Goal: Information Seeking & Learning: Learn about a topic

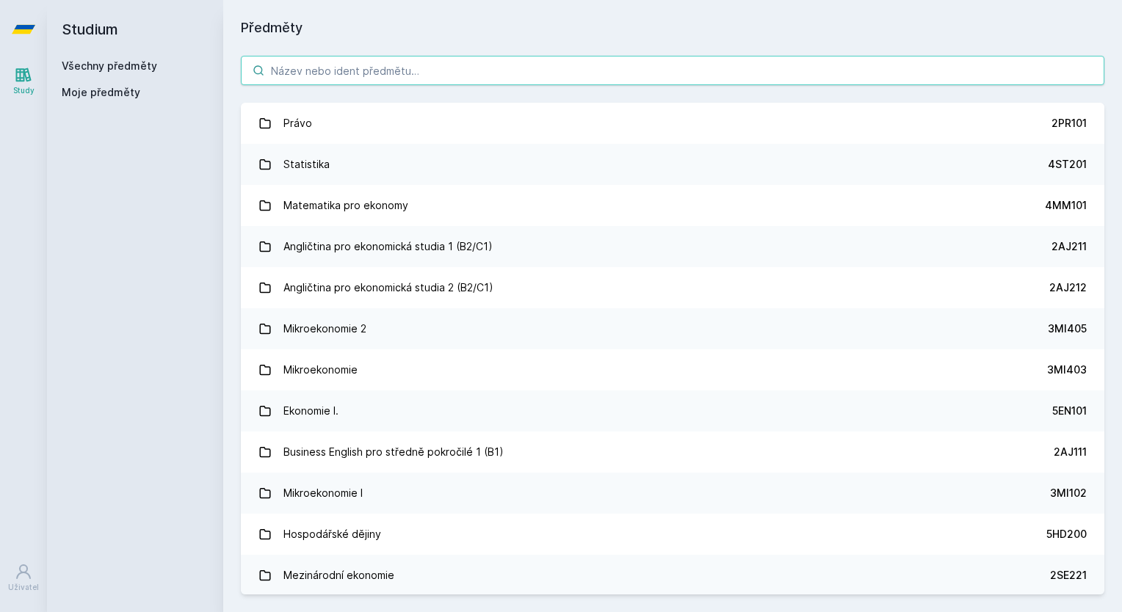
click at [299, 78] on input "search" at bounding box center [672, 70] width 863 height 29
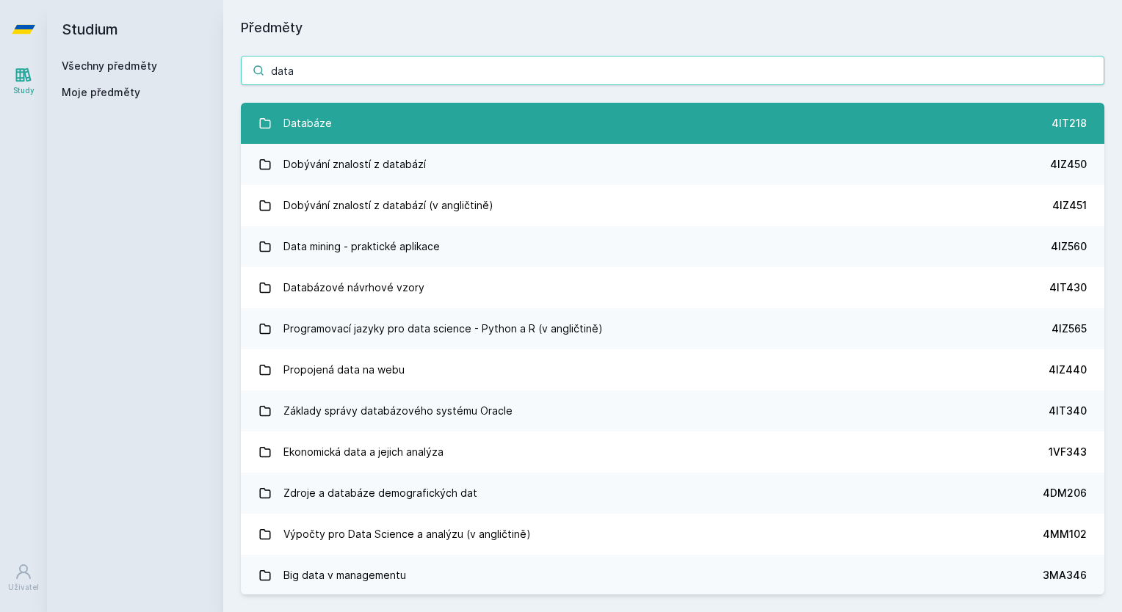
type input "data"
click at [338, 109] on link "Databáze 4IT218" at bounding box center [672, 123] width 863 height 41
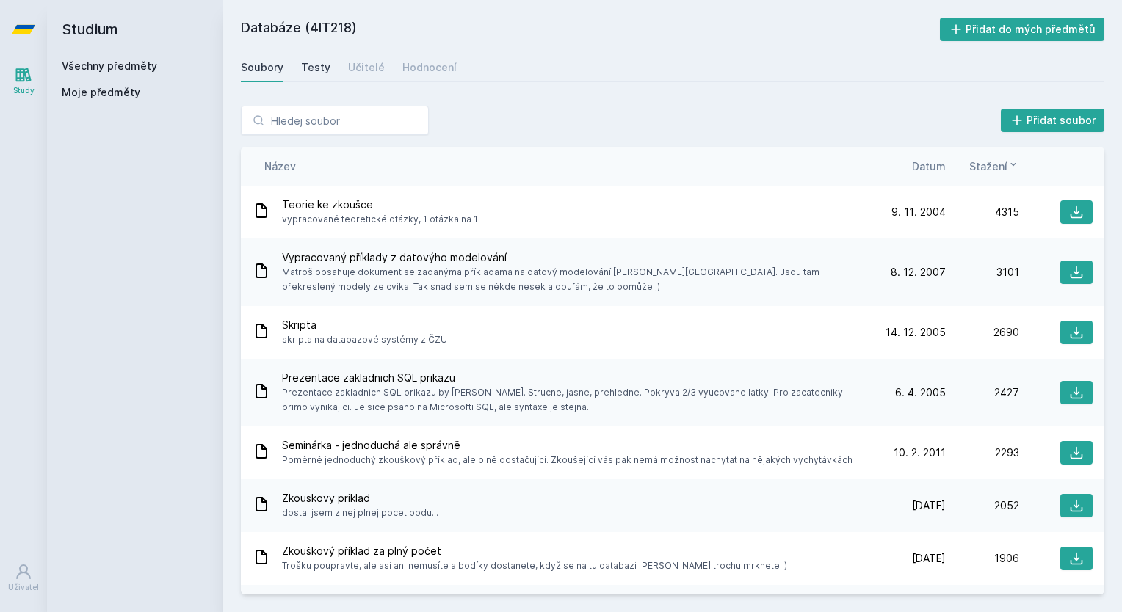
click at [317, 77] on link "Testy" at bounding box center [315, 67] width 29 height 29
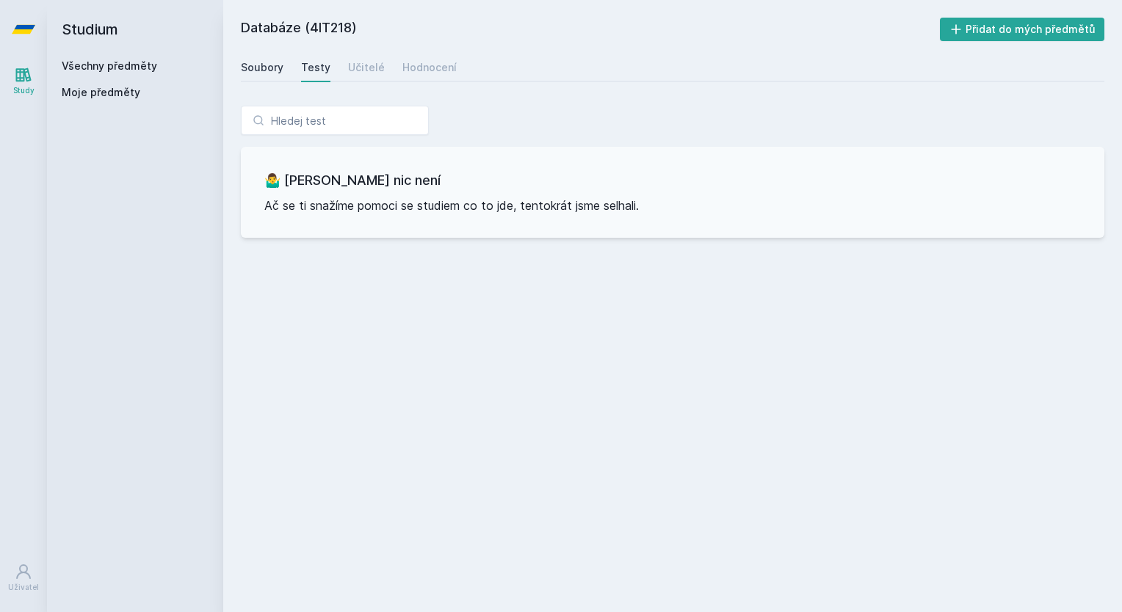
click at [280, 63] on div "Soubory" at bounding box center [262, 67] width 43 height 15
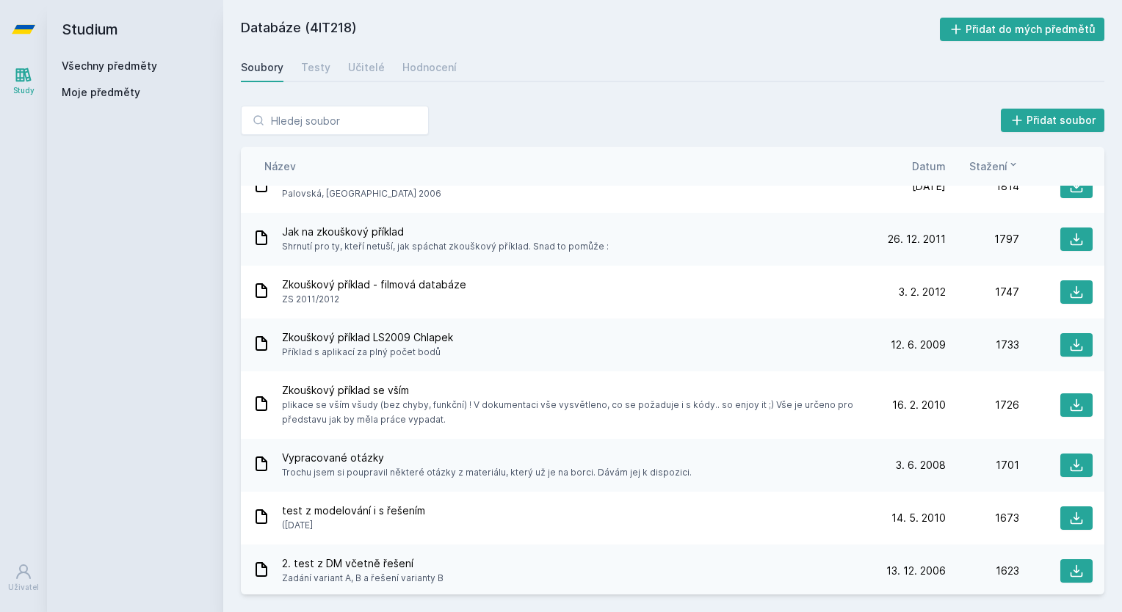
scroll to position [760, 0]
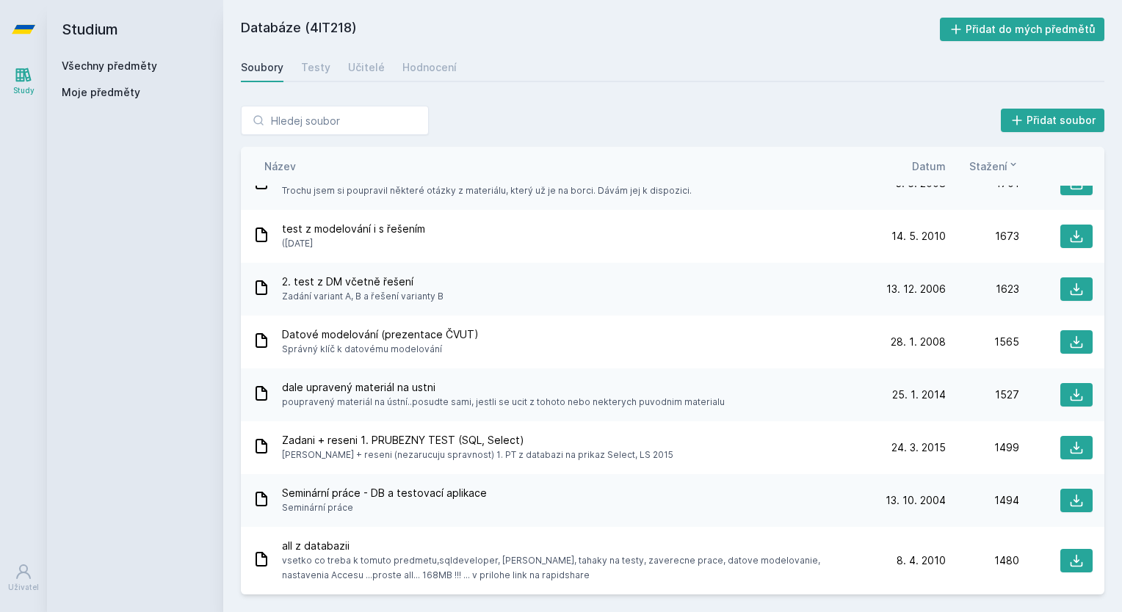
click at [937, 167] on span "Datum" at bounding box center [929, 166] width 34 height 15
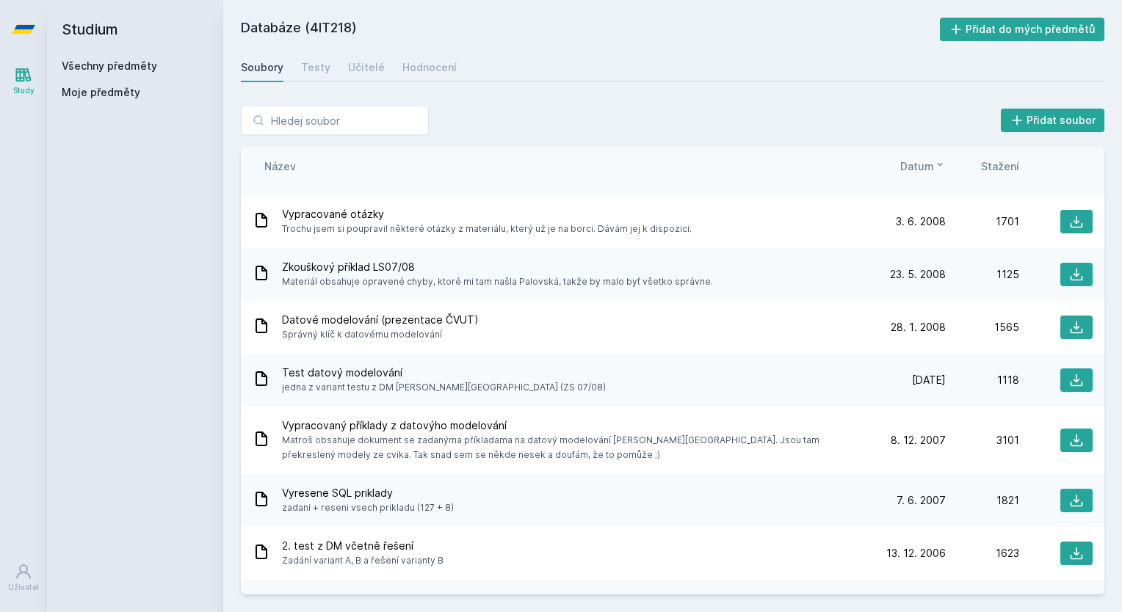
scroll to position [1250, 0]
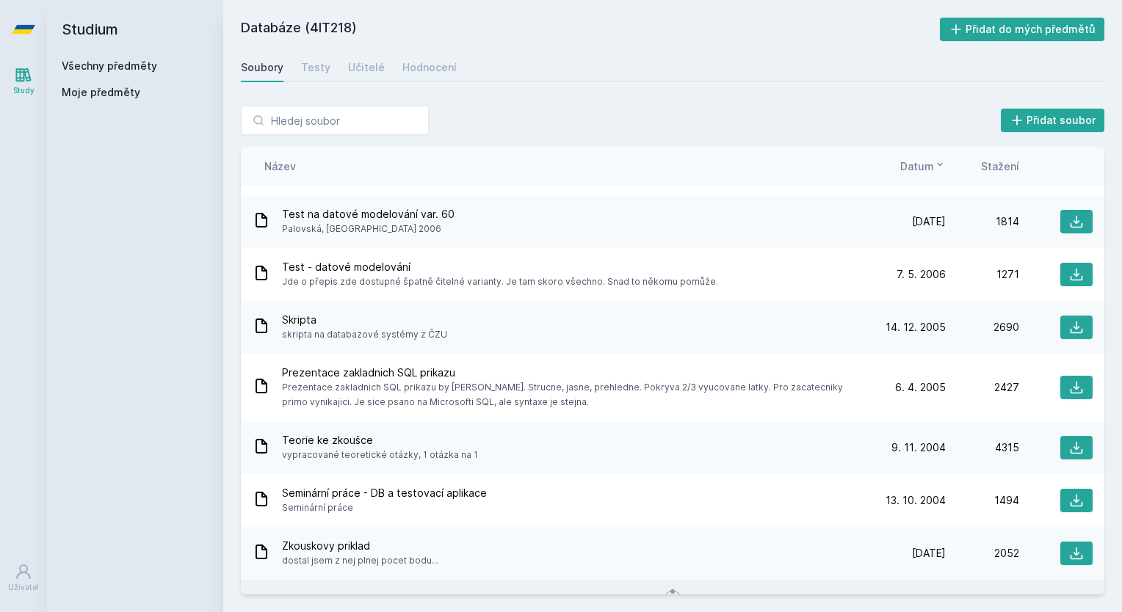
click at [937, 167] on icon at bounding box center [940, 165] width 12 height 12
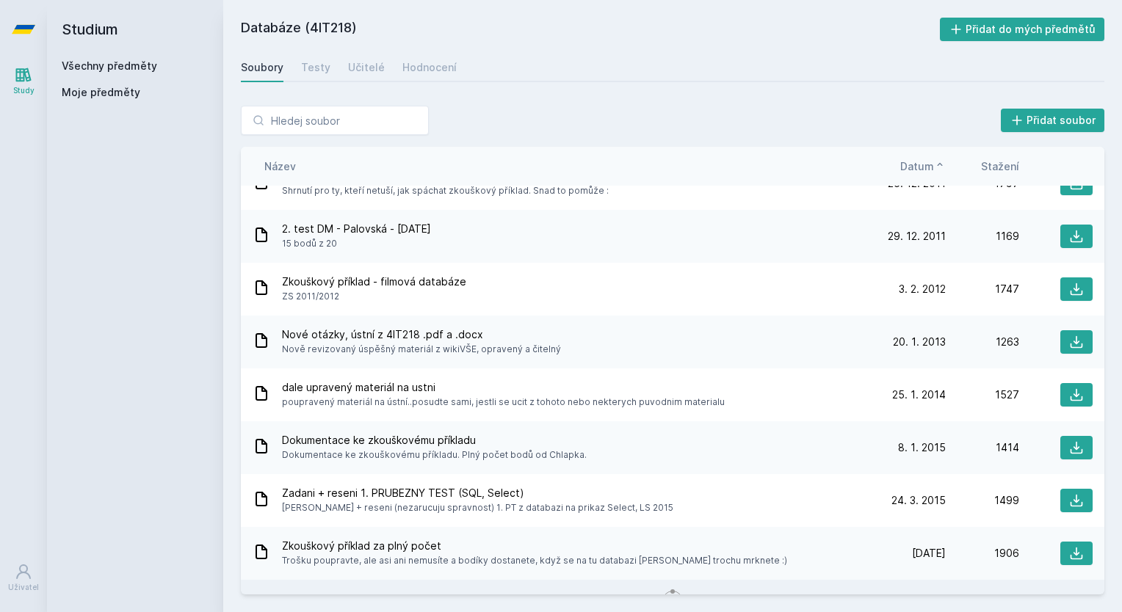
scroll to position [0, 0]
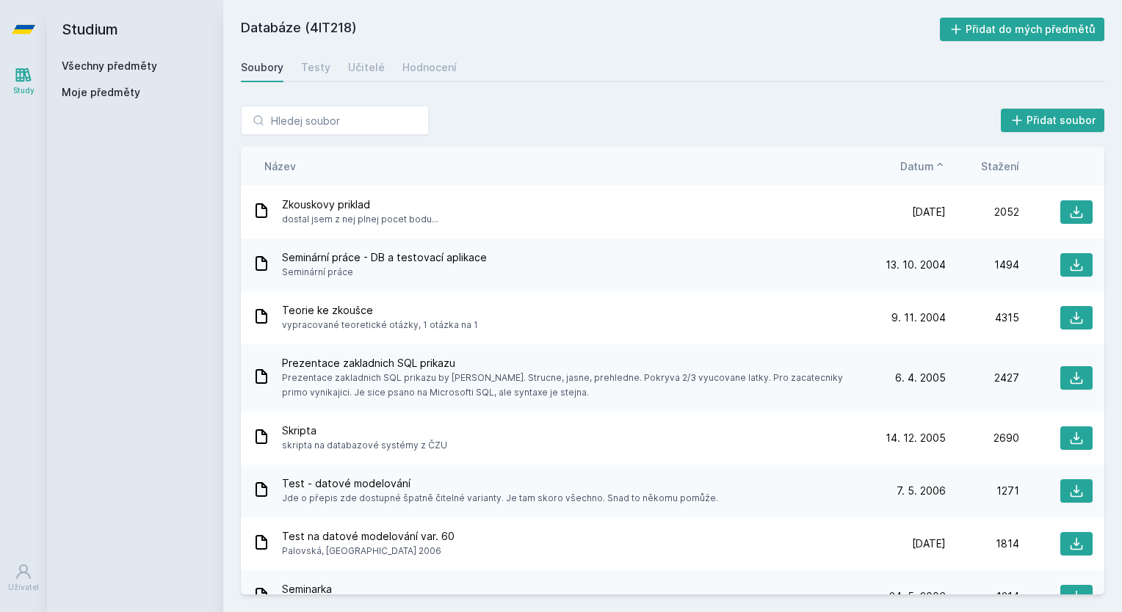
click at [937, 167] on icon at bounding box center [940, 165] width 12 height 12
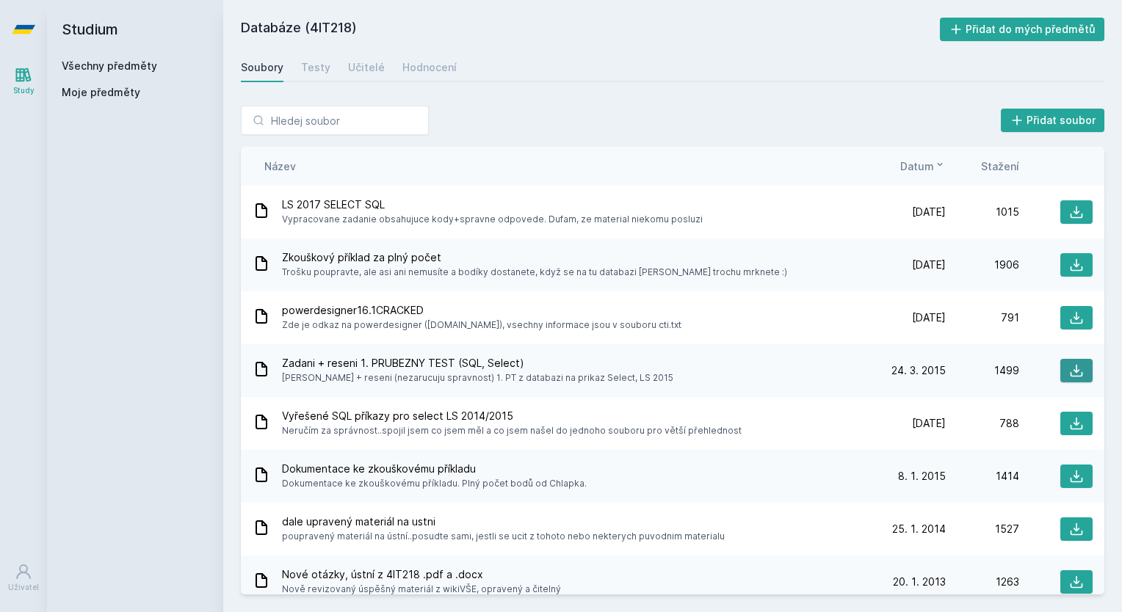
click at [1070, 375] on icon at bounding box center [1076, 371] width 12 height 12
click at [583, 51] on div "Databáze (4IT218) Přidat do mých předmětů [GEOGRAPHIC_DATA] Testy Učitelé Hodno…" at bounding box center [672, 306] width 863 height 577
click at [1069, 269] on icon at bounding box center [1076, 265] width 15 height 15
